Goal: Task Accomplishment & Management: Manage account settings

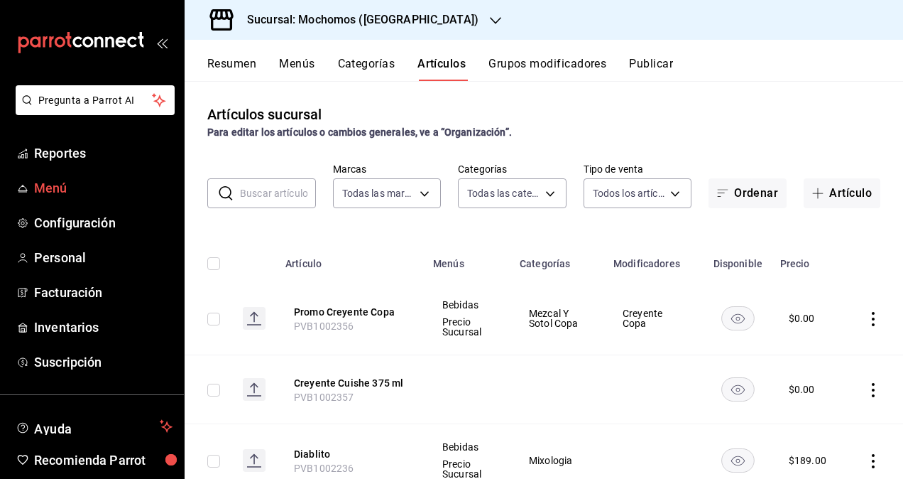
click at [65, 192] on span "Menú" at bounding box center [103, 187] width 138 height 19
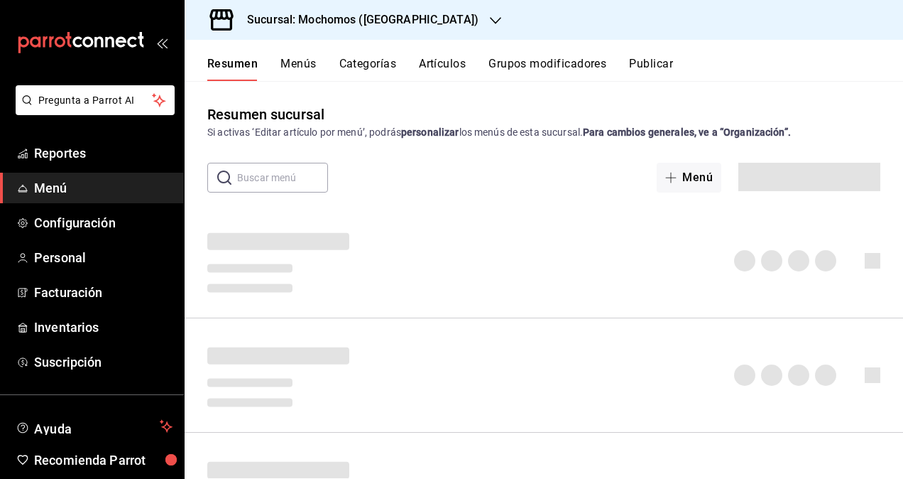
click at [398, 23] on h3 "Sucursal: Mochomos ([GEOGRAPHIC_DATA])" at bounding box center [357, 19] width 243 height 17
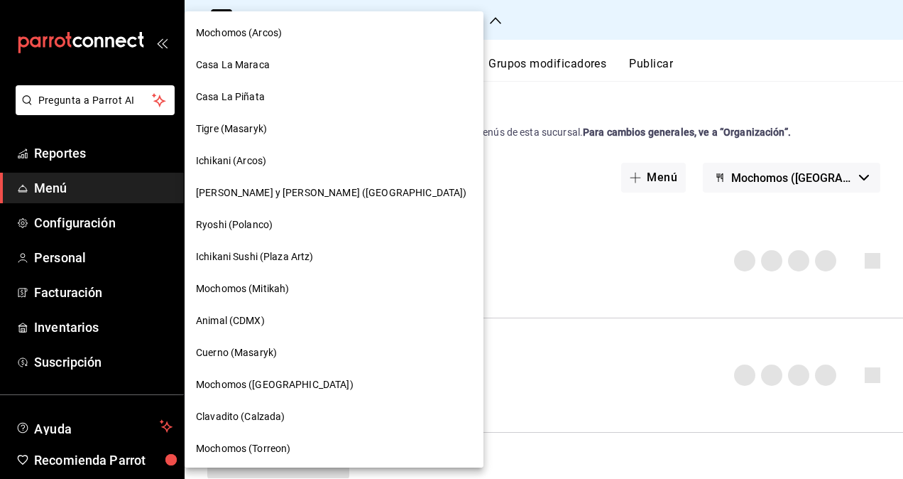
click at [282, 231] on div "Ryoshi (Polanco)" at bounding box center [334, 224] width 276 height 15
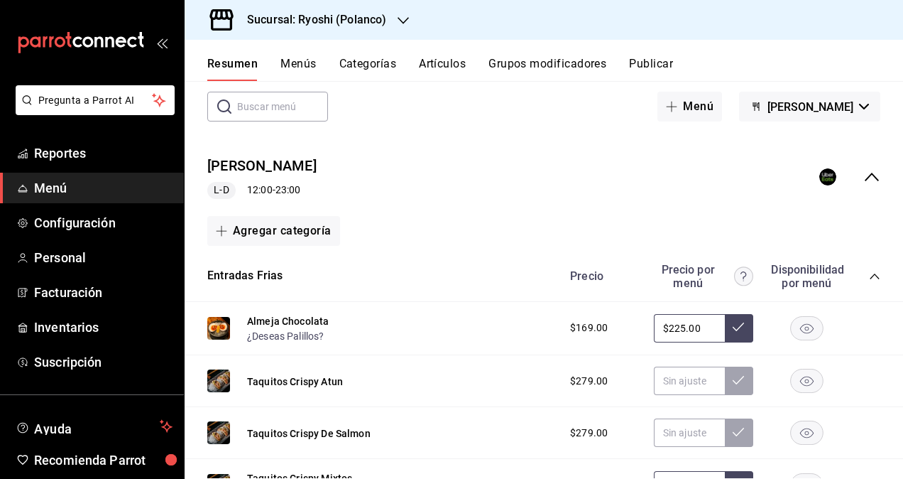
scroll to position [142, 0]
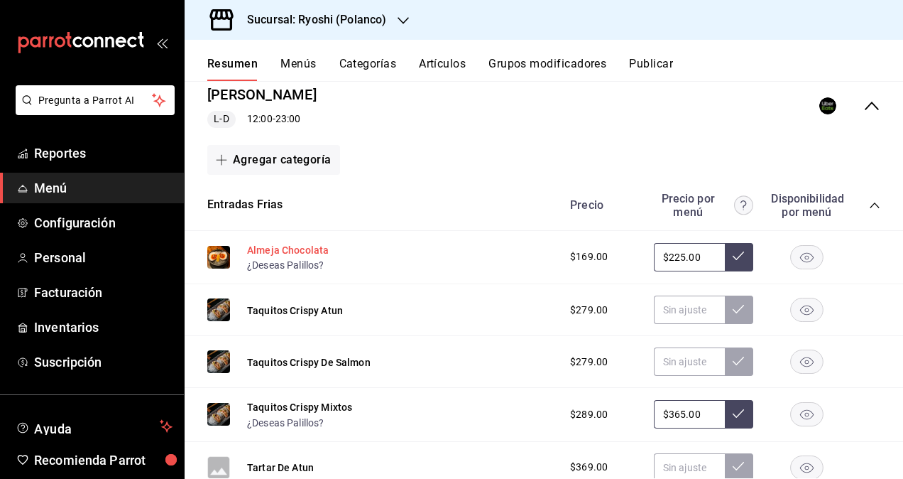
click at [298, 247] on button "Almeja Chocolata" at bounding box center [288, 250] width 82 height 14
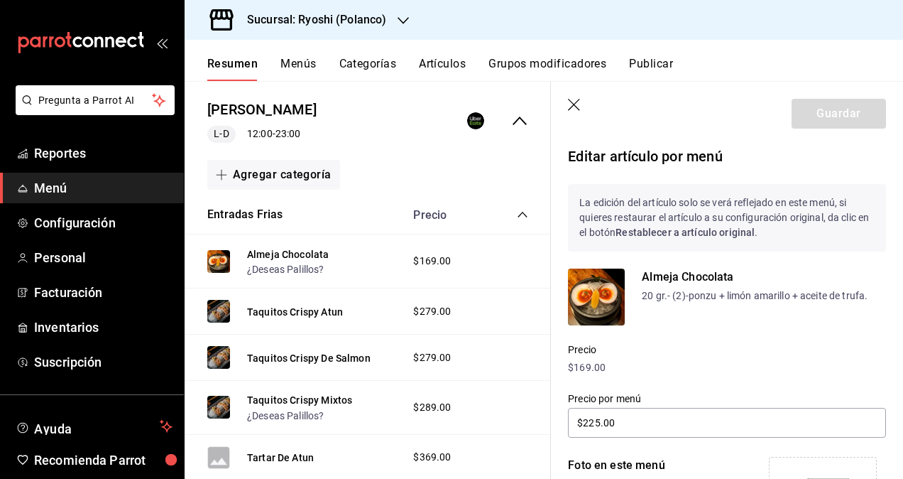
click at [574, 109] on icon "button" at bounding box center [575, 106] width 14 height 14
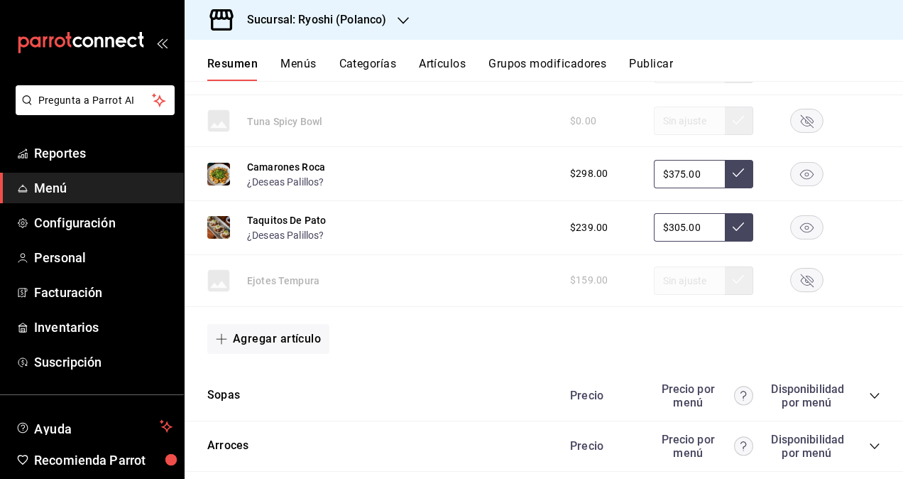
scroll to position [1562, 0]
